Goal: Task Accomplishment & Management: Manage account settings

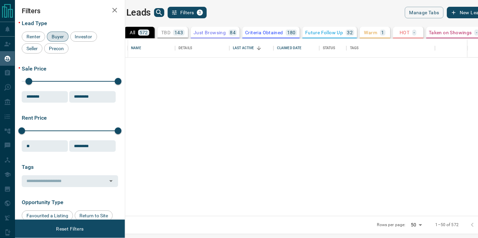
scroll to position [171, 344]
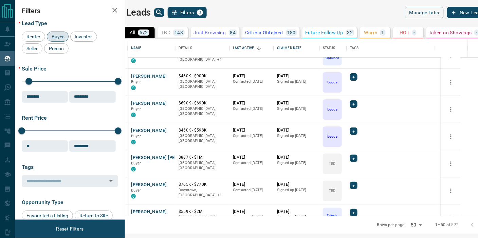
click at [374, 16] on div "My Leads Filters 3 Manage Tabs New Lead" at bounding box center [299, 13] width 374 height 12
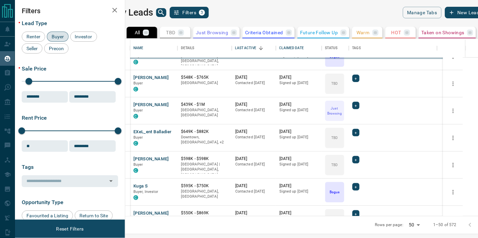
scroll to position [585, 0]
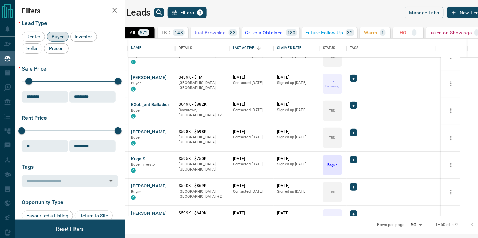
click at [478, 226] on icon "Go to next page" at bounding box center [486, 225] width 8 height 8
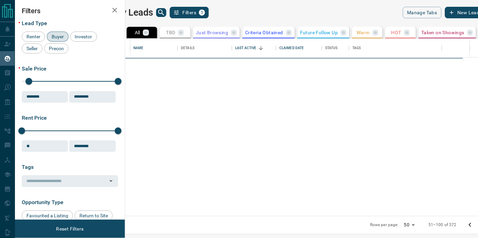
scroll to position [0, 0]
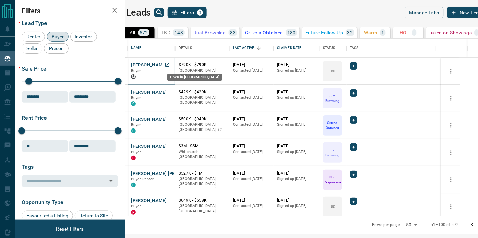
click at [170, 65] on icon "Open in New Tab" at bounding box center [167, 64] width 5 height 5
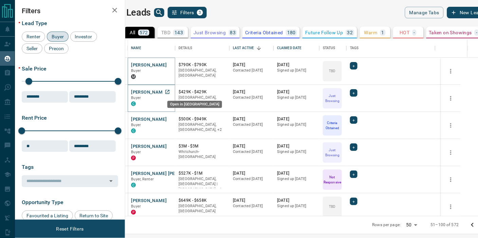
click at [170, 90] on icon "Open in New Tab" at bounding box center [167, 91] width 5 height 5
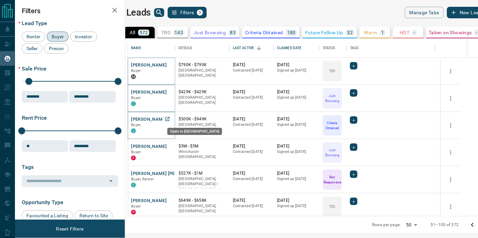
click at [170, 117] on icon "Open in New Tab" at bounding box center [167, 118] width 5 height 5
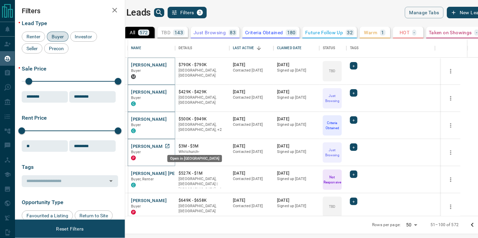
click at [170, 146] on icon "Open in New Tab" at bounding box center [167, 146] width 5 height 5
click at [169, 173] on icon "Open in New Tab" at bounding box center [167, 173] width 4 height 4
click at [170, 202] on icon "Open in New Tab" at bounding box center [167, 200] width 5 height 5
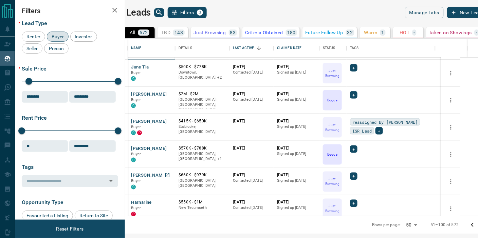
scroll to position [161, 0]
click at [169, 65] on icon "Open in New Tab" at bounding box center [167, 67] width 4 height 4
click at [169, 92] on icon "Open in New Tab" at bounding box center [167, 94] width 4 height 4
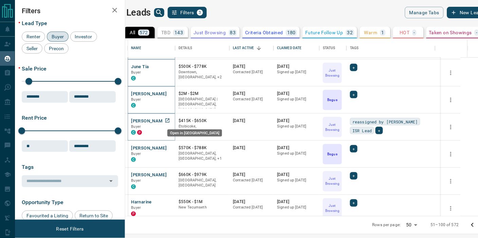
click at [170, 118] on icon "Open in New Tab" at bounding box center [167, 120] width 5 height 5
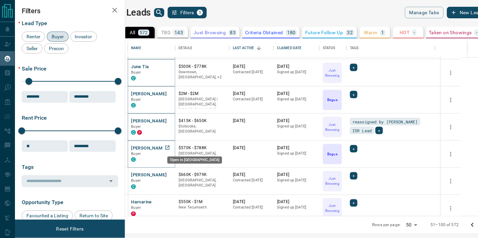
click at [170, 146] on icon "Open in New Tab" at bounding box center [167, 147] width 5 height 5
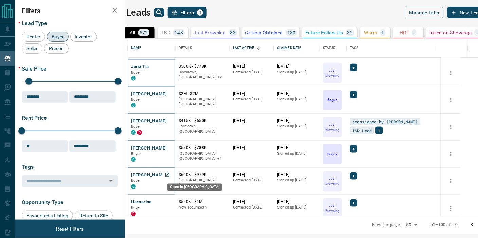
click at [170, 176] on icon "Open in New Tab" at bounding box center [167, 174] width 5 height 5
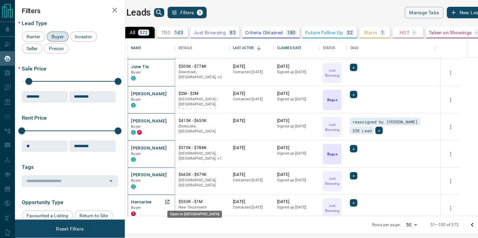
click at [170, 202] on icon "Open in New Tab" at bounding box center [167, 202] width 5 height 5
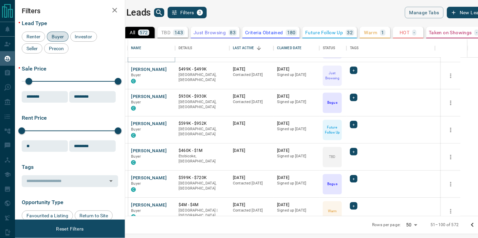
scroll to position [317, 0]
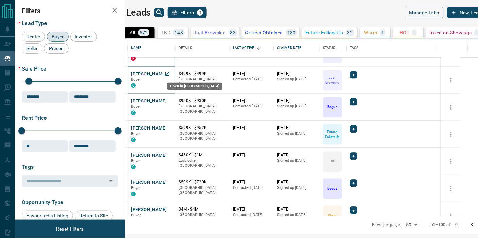
click at [170, 73] on icon "Open in New Tab" at bounding box center [167, 73] width 5 height 5
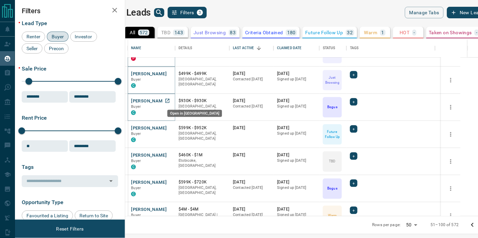
click at [170, 101] on icon "Open in New Tab" at bounding box center [167, 100] width 5 height 5
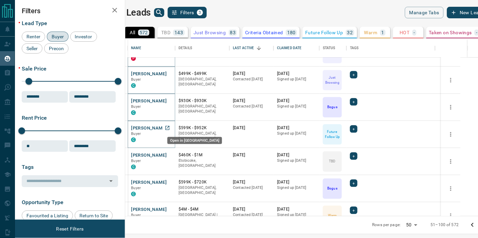
click at [169, 128] on icon "Open in New Tab" at bounding box center [167, 128] width 4 height 4
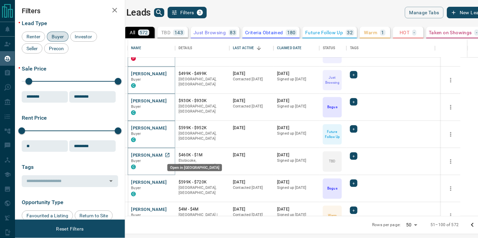
click at [170, 154] on icon "Open in New Tab" at bounding box center [167, 155] width 5 height 5
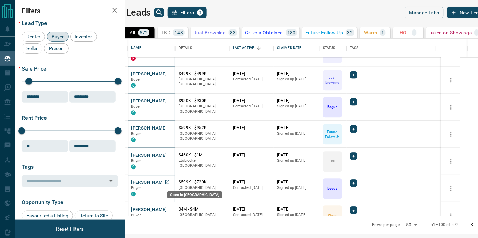
click at [169, 183] on icon "Open in New Tab" at bounding box center [167, 183] width 4 height 4
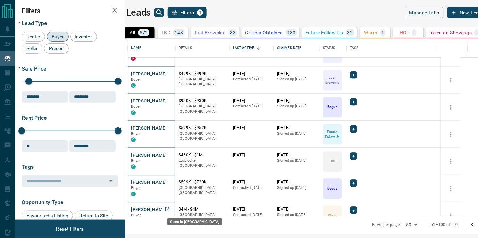
click at [169, 209] on icon "Open in New Tab" at bounding box center [167, 210] width 4 height 4
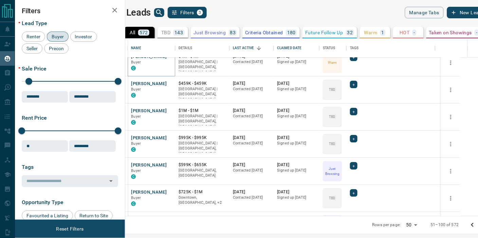
scroll to position [471, 0]
click at [170, 83] on icon "Open in New Tab" at bounding box center [167, 82] width 5 height 5
click at [170, 109] on icon "Open in New Tab" at bounding box center [167, 110] width 5 height 5
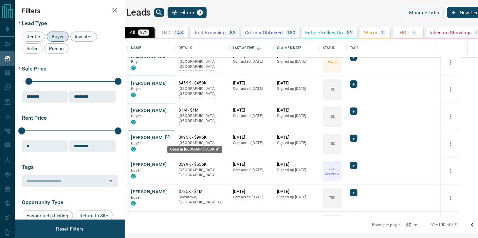
click at [170, 136] on icon "Open in New Tab" at bounding box center [167, 137] width 5 height 5
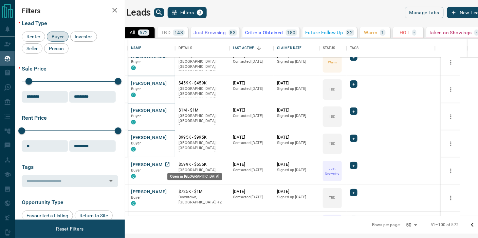
drag, startPoint x: 185, startPoint y: 136, endPoint x: 184, endPoint y: 164, distance: 27.2
click at [170, 164] on icon "Open in New Tab" at bounding box center [167, 164] width 5 height 5
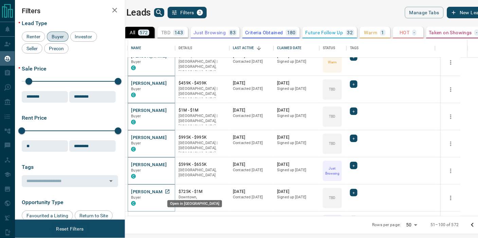
click at [170, 191] on icon "Open in New Tab" at bounding box center [167, 191] width 5 height 5
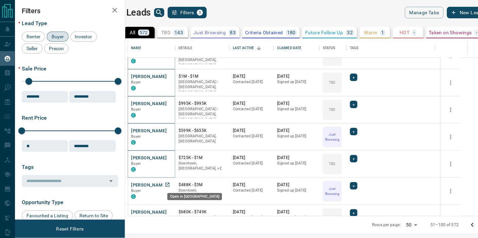
scroll to position [505, 0]
click at [170, 184] on icon "Open in New Tab" at bounding box center [167, 184] width 5 height 5
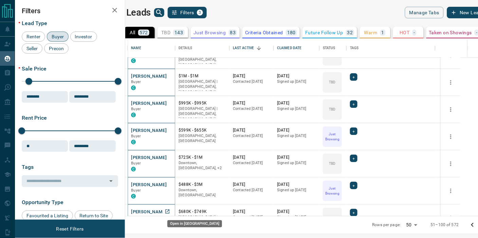
click at [170, 209] on icon "Open in New Tab" at bounding box center [167, 211] width 5 height 5
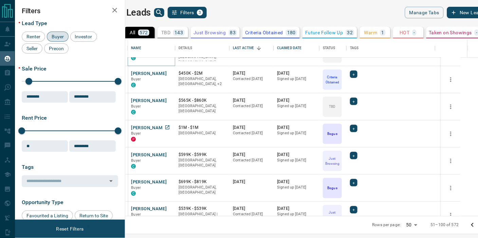
scroll to position [671, 0]
click at [170, 70] on icon "Open in New Tab" at bounding box center [167, 72] width 5 height 5
click at [170, 99] on icon "Open in New Tab" at bounding box center [167, 99] width 5 height 5
click at [170, 126] on icon "Open in New Tab" at bounding box center [167, 127] width 5 height 5
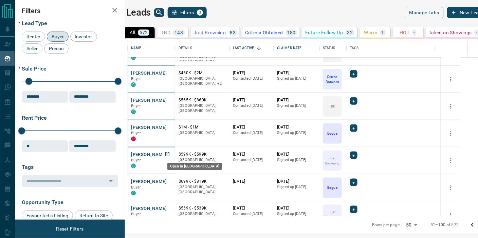
click at [170, 154] on icon "Open in New Tab" at bounding box center [167, 154] width 5 height 5
click at [169, 181] on icon "Open in New Tab" at bounding box center [167, 182] width 4 height 4
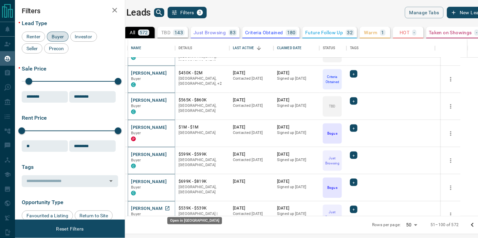
click at [170, 209] on icon "Open in New Tab" at bounding box center [167, 208] width 5 height 5
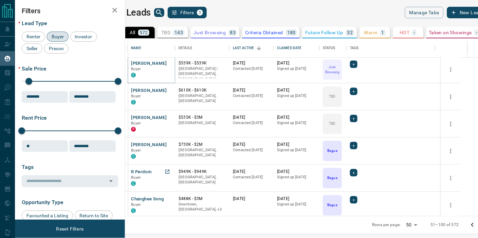
scroll to position [817, 0]
click at [170, 89] on icon "Open in New Tab" at bounding box center [167, 90] width 5 height 5
click at [170, 116] on icon "Open in New Tab" at bounding box center [167, 117] width 5 height 5
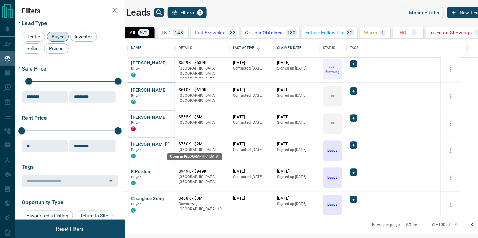
click at [170, 145] on icon "Open in New Tab" at bounding box center [167, 144] width 5 height 5
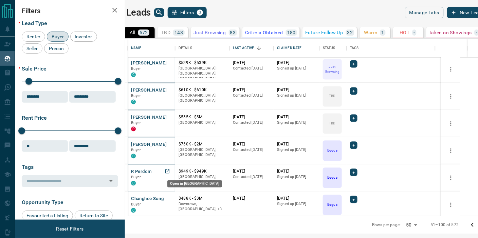
click at [170, 171] on icon "Open in New Tab" at bounding box center [167, 171] width 5 height 5
click at [170, 199] on icon "Open in New Tab" at bounding box center [167, 198] width 5 height 5
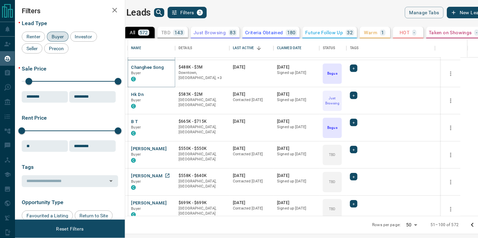
scroll to position [949, 0]
click at [169, 93] on icon "Open in New Tab" at bounding box center [167, 94] width 4 height 4
click at [170, 119] on icon "Open in New Tab" at bounding box center [167, 120] width 5 height 5
click at [170, 148] on icon "Open in New Tab" at bounding box center [167, 148] width 5 height 5
click at [169, 175] on icon "Open in New Tab" at bounding box center [167, 175] width 4 height 4
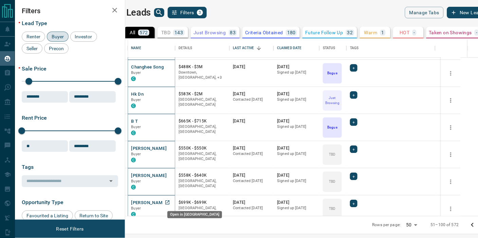
click at [170, 203] on icon "Open in New Tab" at bounding box center [167, 202] width 5 height 5
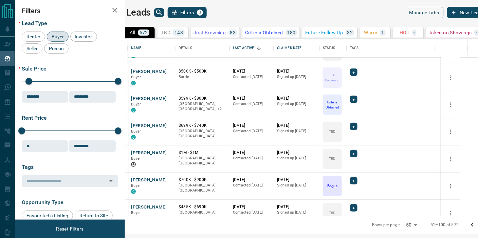
scroll to position [1107, 0]
click at [170, 70] on icon "Open in New Tab" at bounding box center [167, 70] width 5 height 5
click at [170, 97] on icon "Open in New Tab" at bounding box center [167, 97] width 5 height 5
click at [170, 126] on icon "Open in New Tab" at bounding box center [167, 125] width 5 height 5
click at [169, 178] on icon "Open in New Tab" at bounding box center [167, 180] width 4 height 4
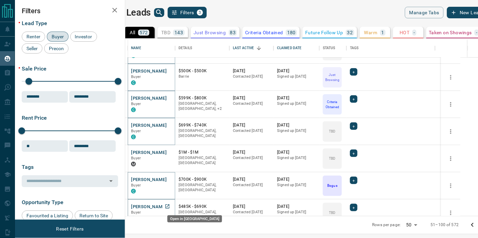
click at [170, 206] on icon "Open in New Tab" at bounding box center [167, 206] width 5 height 5
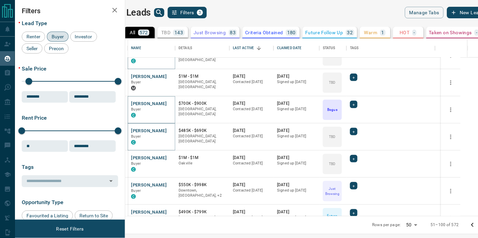
scroll to position [1199, 0]
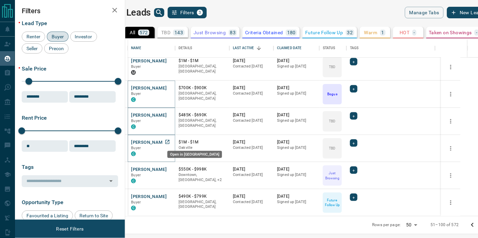
click at [170, 142] on icon "Open in New Tab" at bounding box center [167, 142] width 5 height 5
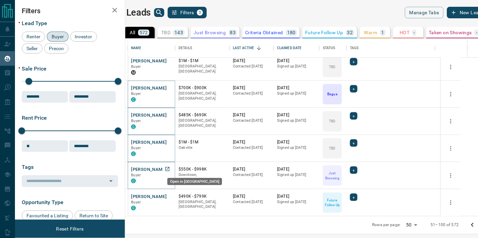
click at [170, 170] on icon "Open in New Tab" at bounding box center [167, 169] width 5 height 5
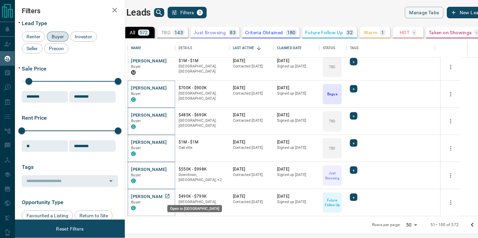
click at [169, 195] on icon "Open in New Tab" at bounding box center [167, 197] width 4 height 4
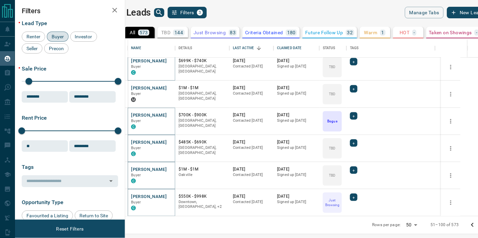
scroll to position [1199, 0]
